Goal: Transaction & Acquisition: Purchase product/service

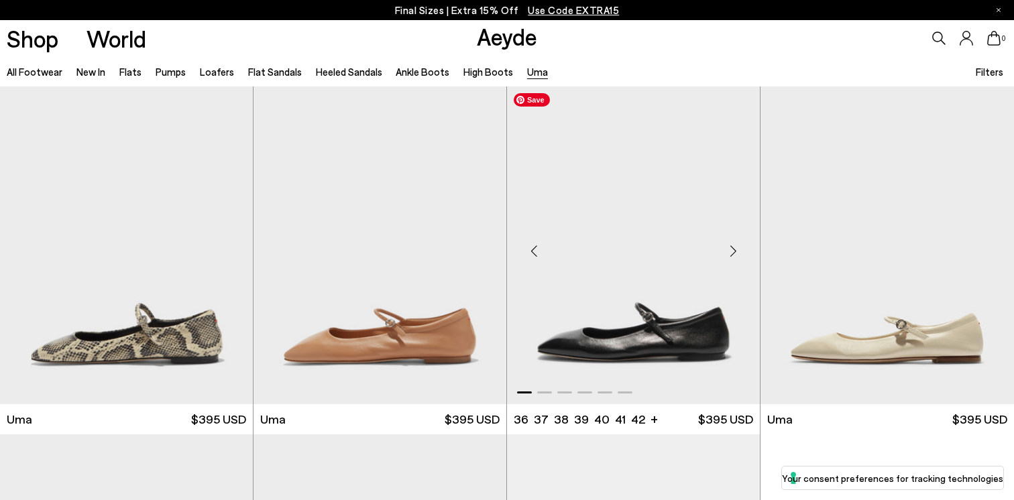
click at [685, 351] on img "1 / 6" at bounding box center [633, 246] width 253 height 318
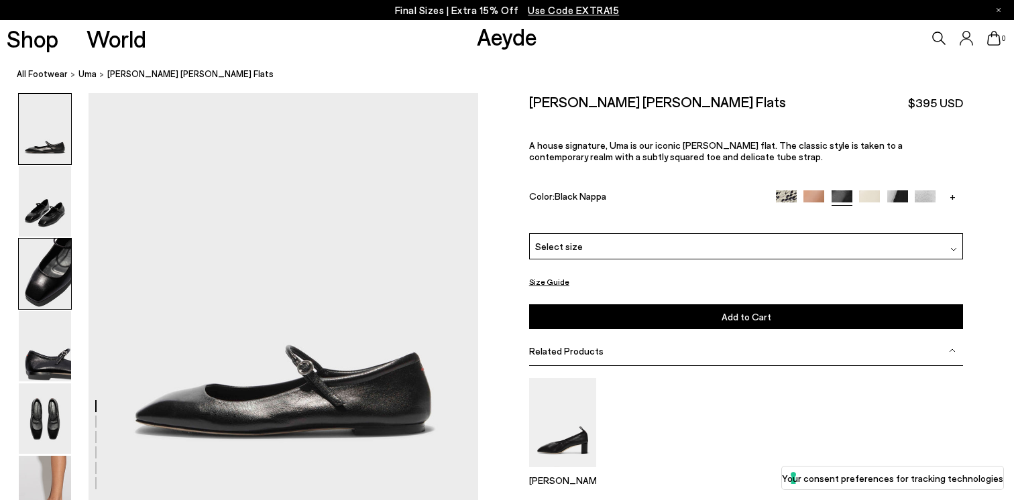
click at [30, 281] on img at bounding box center [45, 274] width 52 height 70
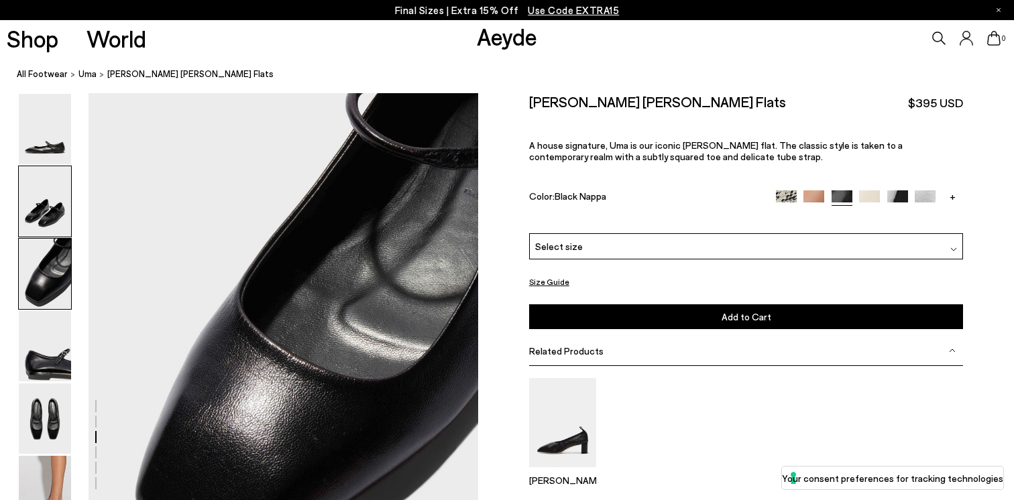
click at [44, 223] on img at bounding box center [45, 201] width 52 height 70
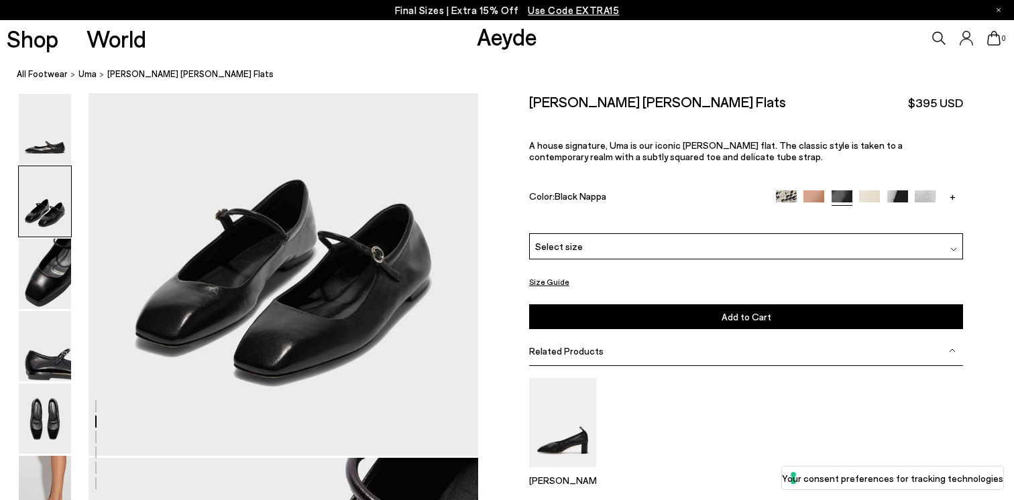
scroll to position [664, 0]
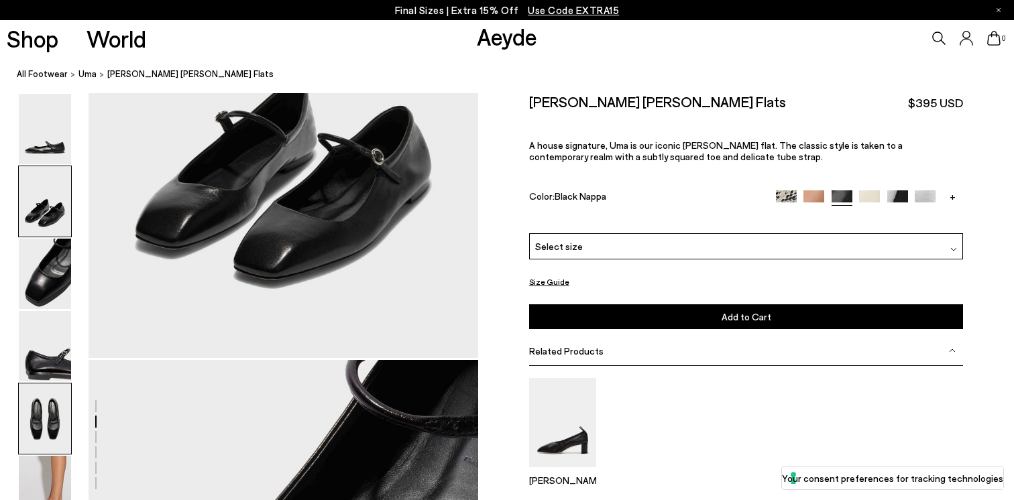
click at [48, 394] on img at bounding box center [45, 419] width 52 height 70
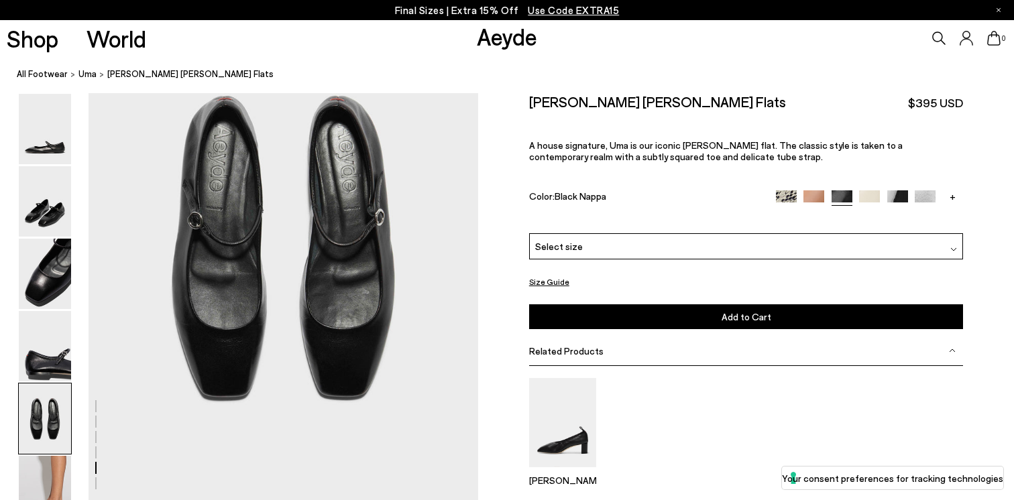
scroll to position [2090, 0]
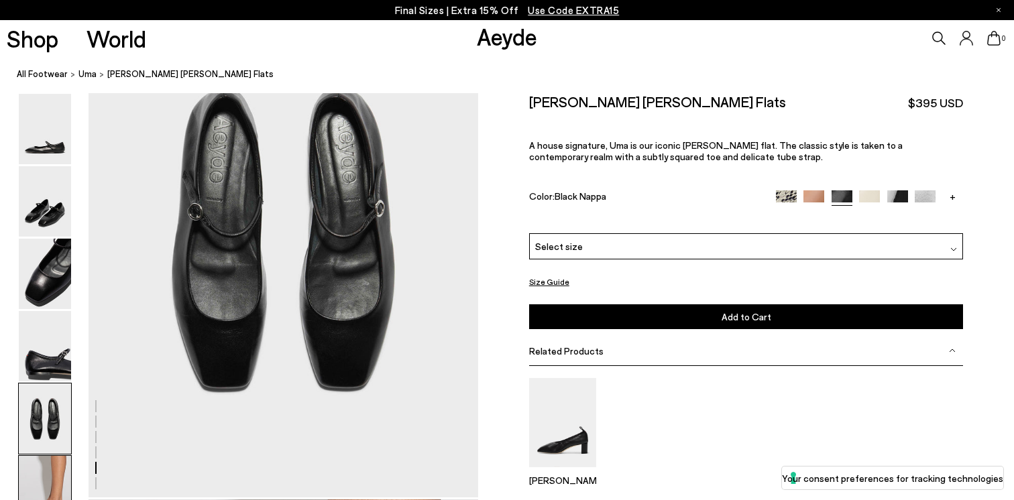
click at [52, 467] on img at bounding box center [45, 491] width 52 height 70
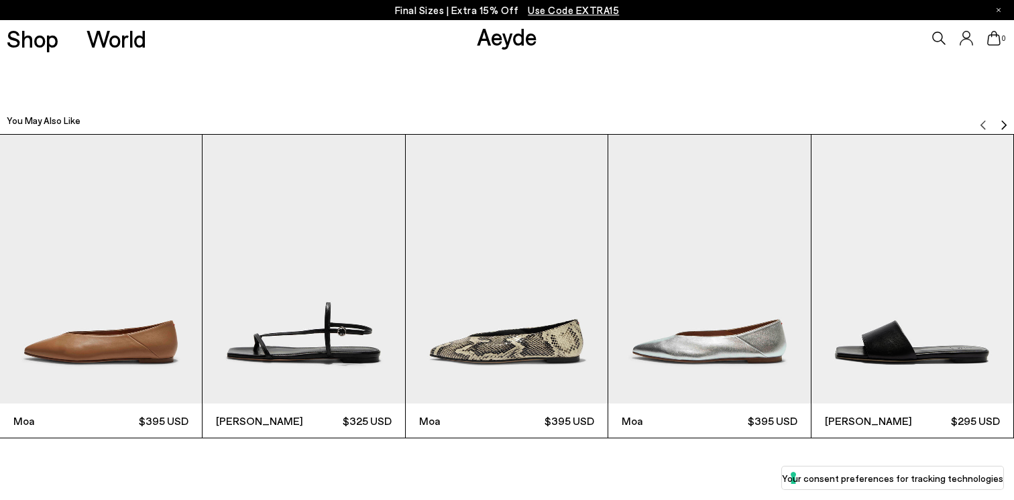
scroll to position [3162, 0]
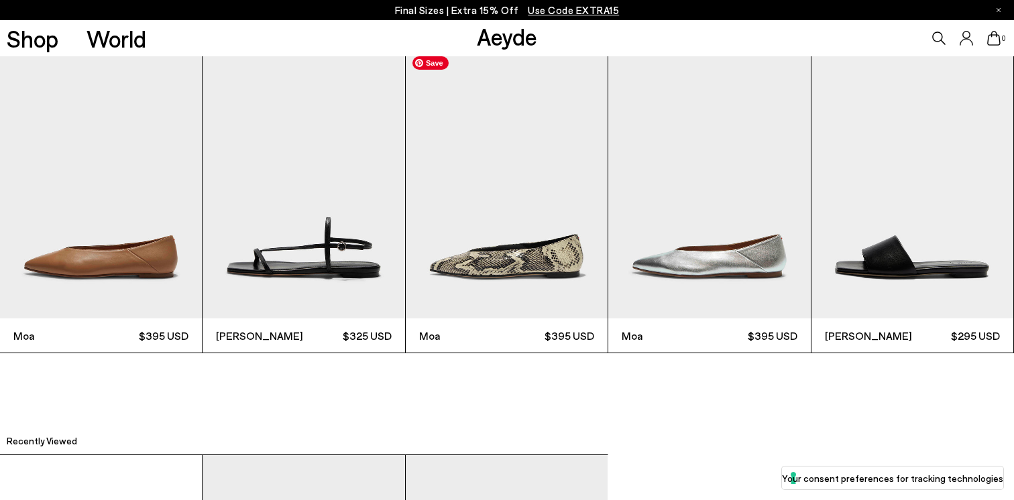
click at [521, 280] on img "3 / 6" at bounding box center [507, 185] width 202 height 270
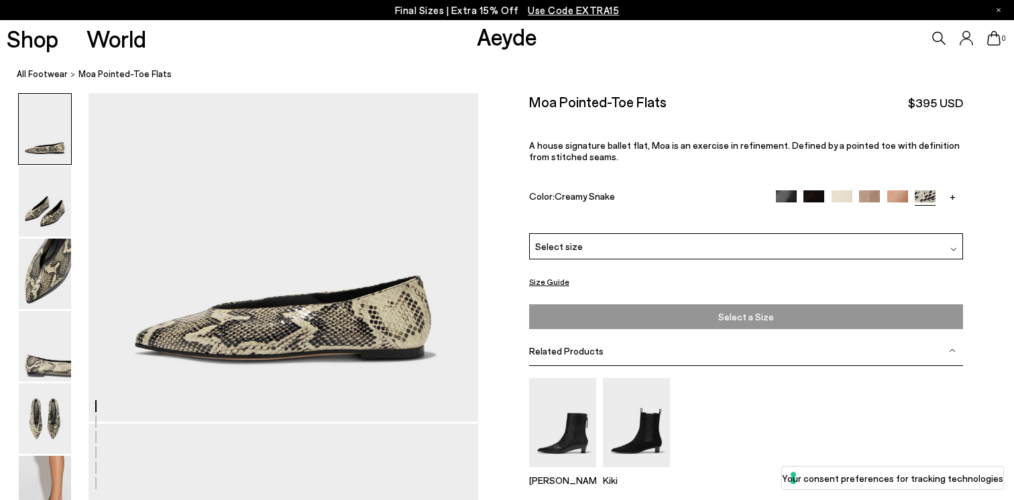
scroll to position [125, 0]
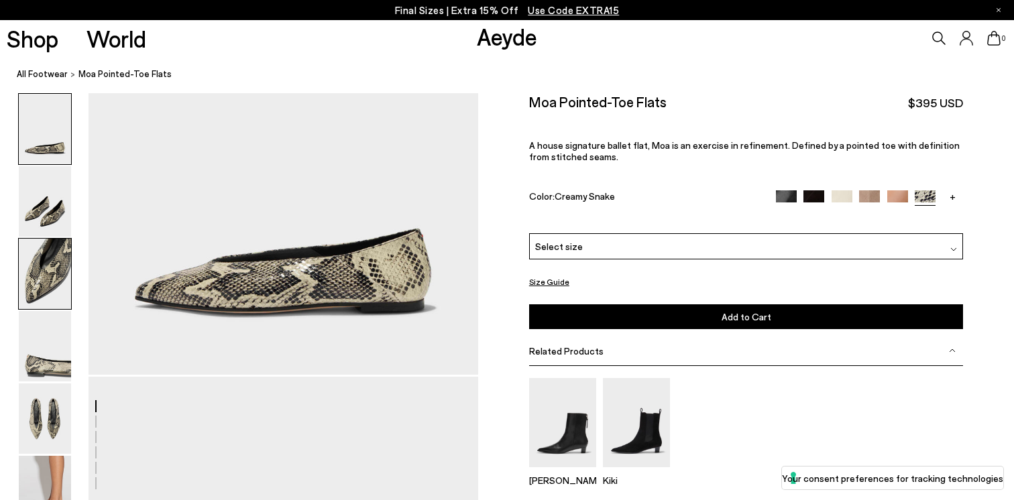
click at [56, 274] on img at bounding box center [45, 274] width 52 height 70
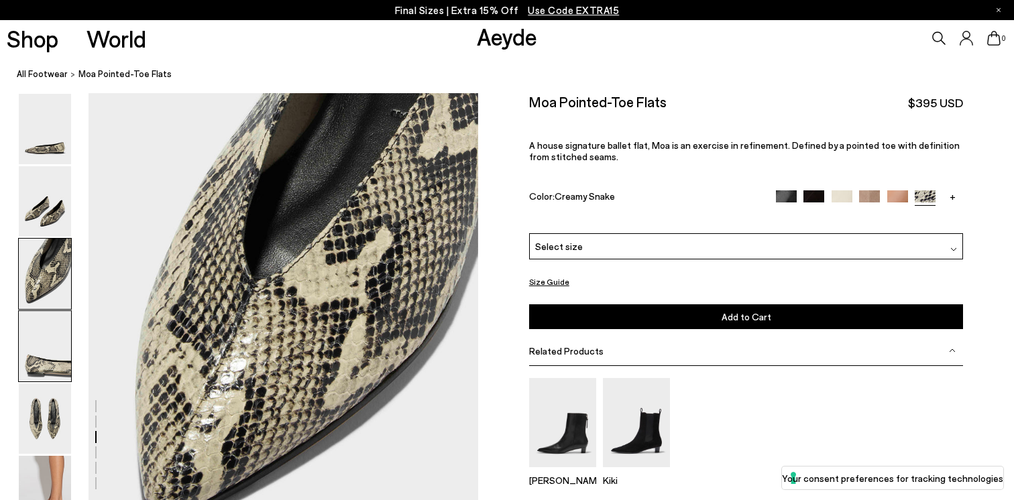
click at [32, 328] on img at bounding box center [45, 346] width 52 height 70
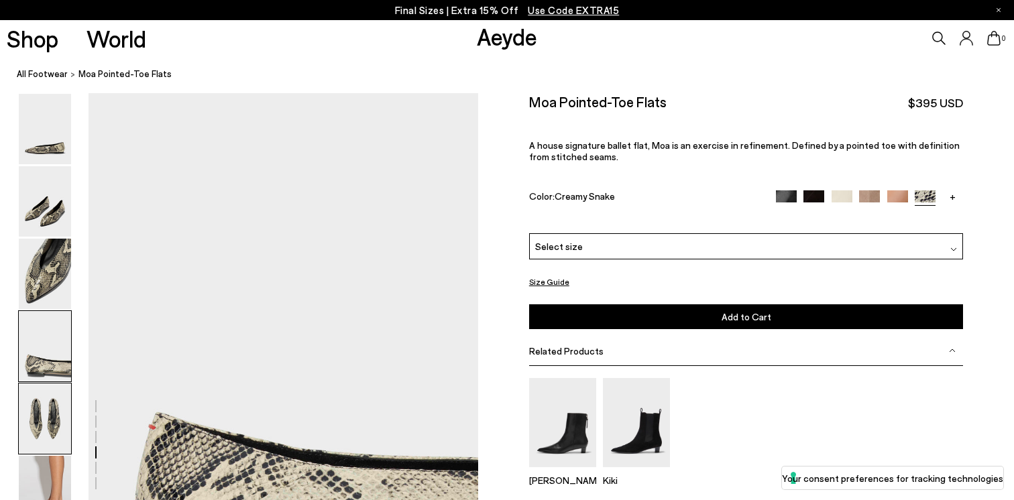
click at [23, 404] on img at bounding box center [45, 419] width 52 height 70
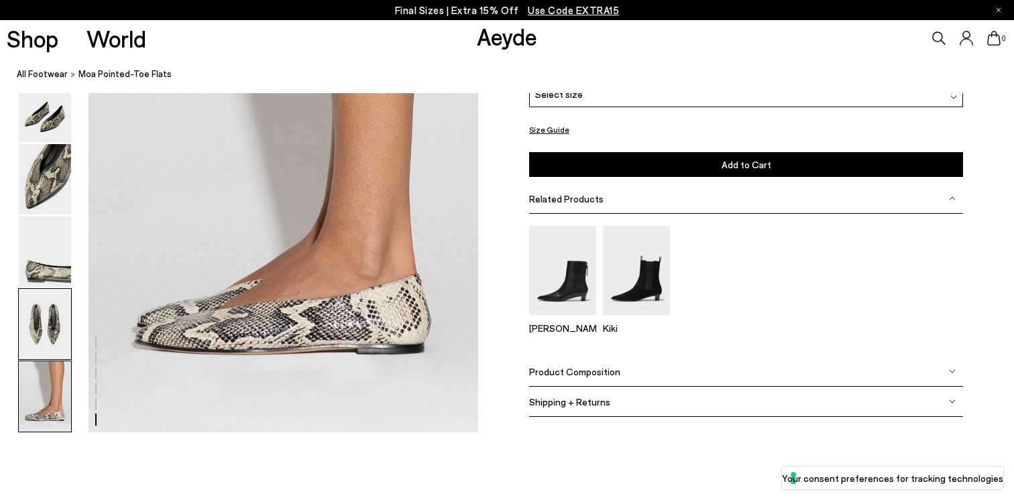
scroll to position [2701, 0]
